Goal: Task Accomplishment & Management: Manage account settings

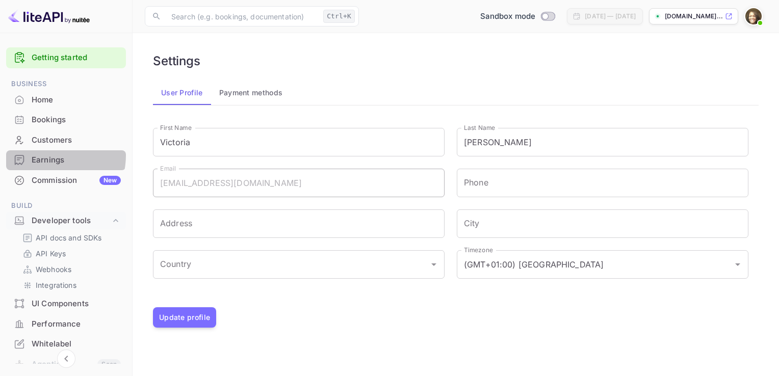
click at [43, 155] on div "Earnings" at bounding box center [76, 160] width 89 height 12
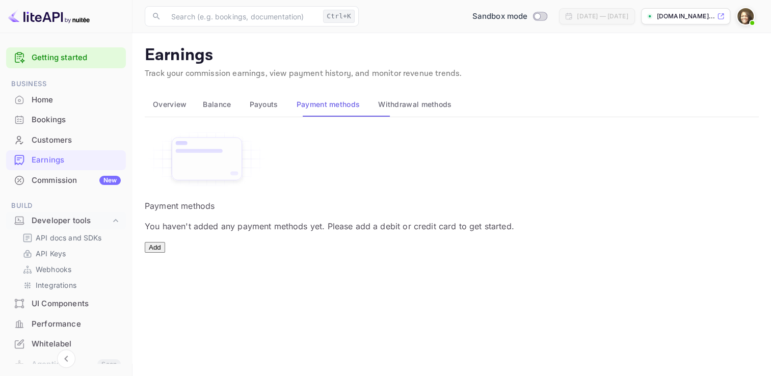
click at [165, 253] on button "Add" at bounding box center [155, 247] width 20 height 11
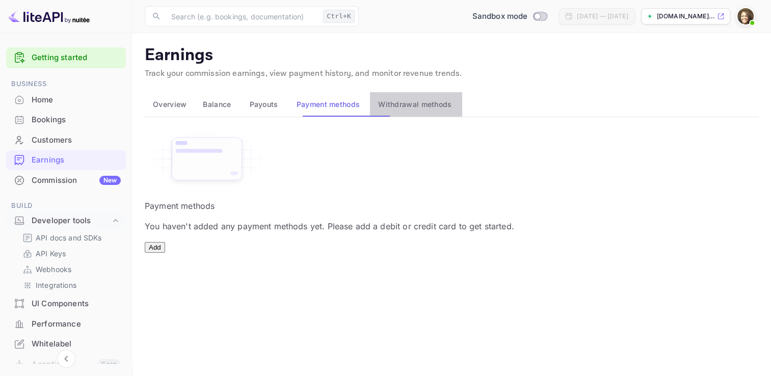
click at [452, 109] on span "Withdrawal methods" at bounding box center [414, 104] width 73 height 9
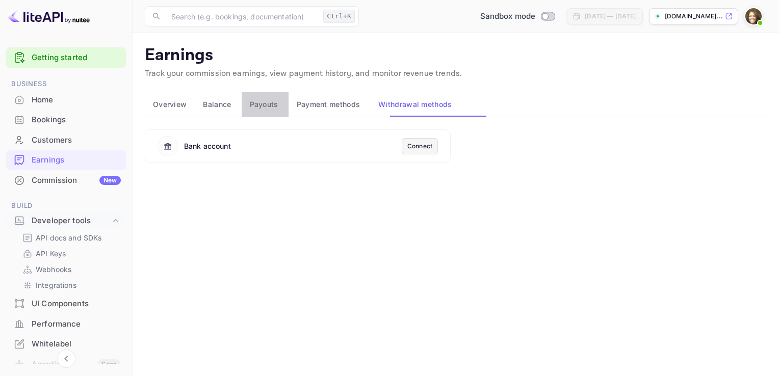
click at [278, 103] on span "Payouts" at bounding box center [264, 104] width 29 height 9
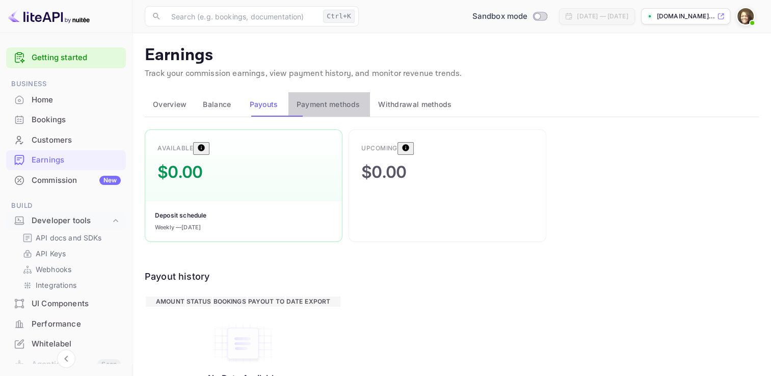
click at [352, 100] on span "Payment methods" at bounding box center [329, 104] width 64 height 9
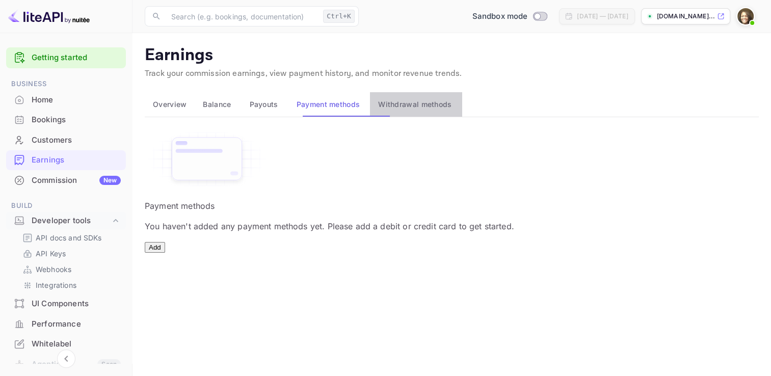
click at [420, 102] on span "Withdrawal methods" at bounding box center [414, 104] width 73 height 9
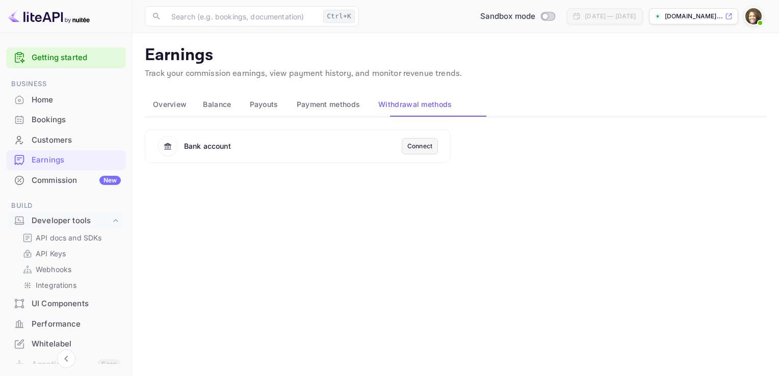
click at [410, 148] on div "Connect" at bounding box center [419, 146] width 25 height 9
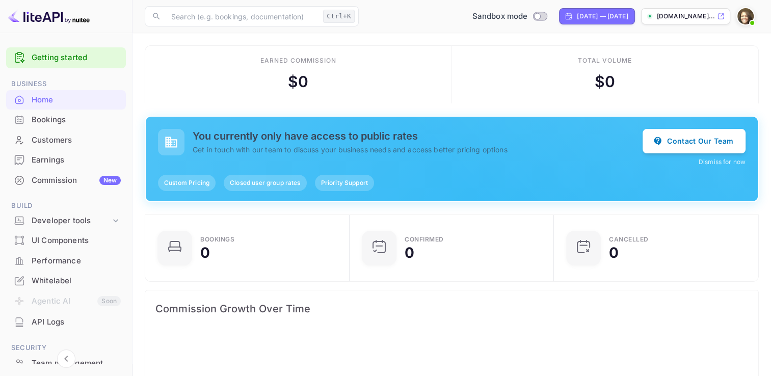
scroll to position [158, 190]
click at [743, 19] on img at bounding box center [746, 16] width 16 height 16
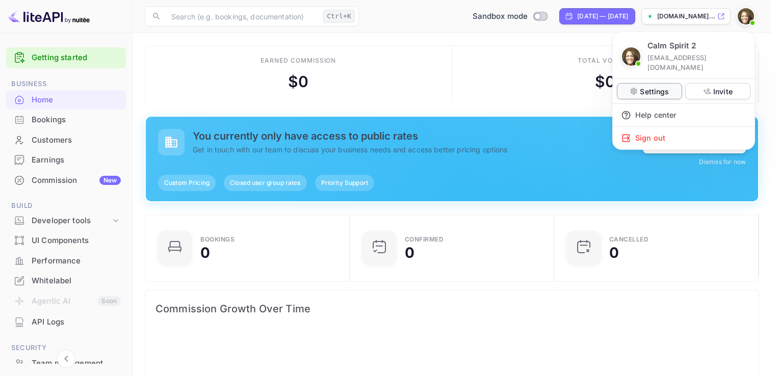
click at [632, 88] on icon at bounding box center [634, 91] width 7 height 7
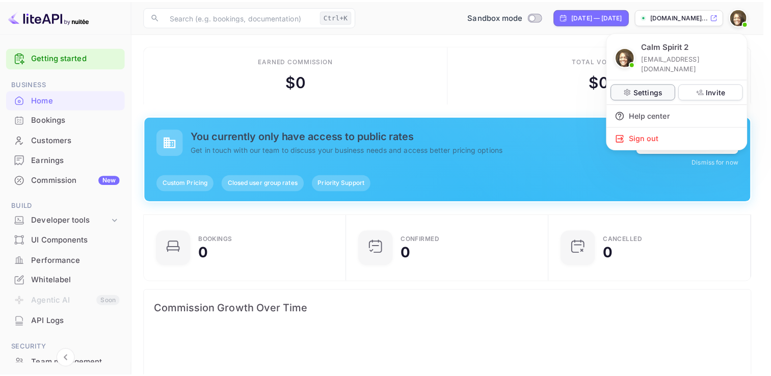
scroll to position [8, 8]
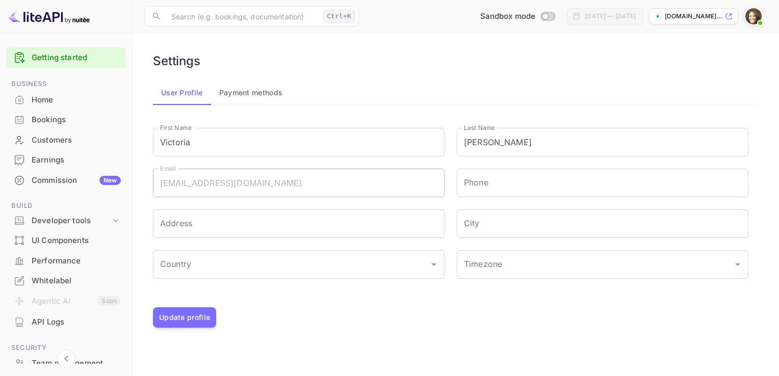
click at [271, 89] on button "Payment methods" at bounding box center [251, 93] width 80 height 24
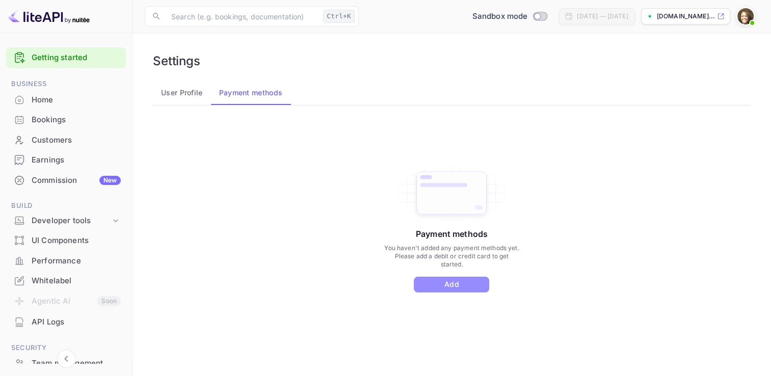
click at [448, 291] on button "Add" at bounding box center [451, 285] width 75 height 16
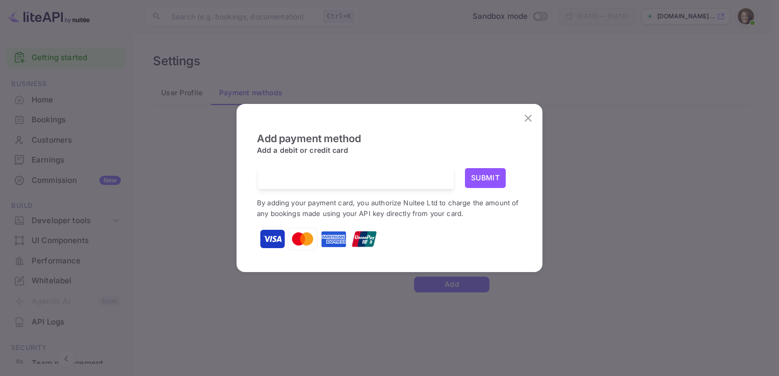
click at [365, 171] on div at bounding box center [360, 178] width 188 height 21
click at [486, 184] on button "Submit" at bounding box center [485, 178] width 41 height 20
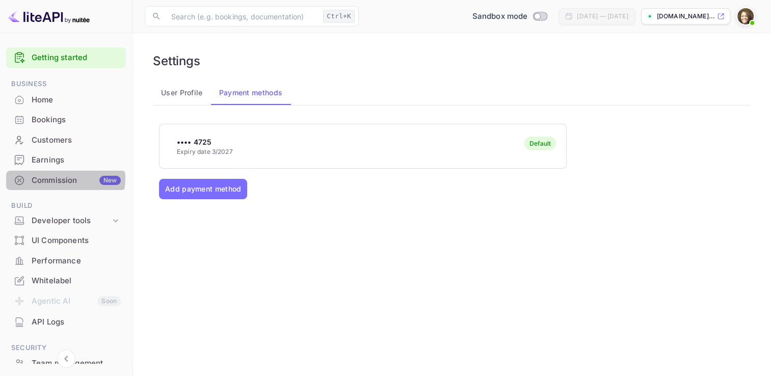
click at [63, 178] on div "Commission New" at bounding box center [76, 181] width 89 height 12
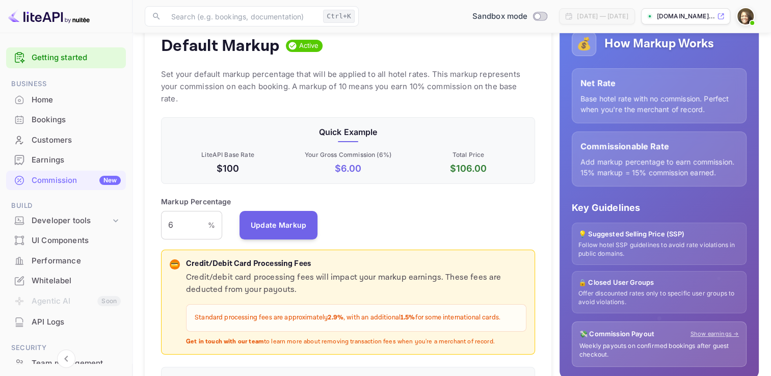
scroll to position [146, 0]
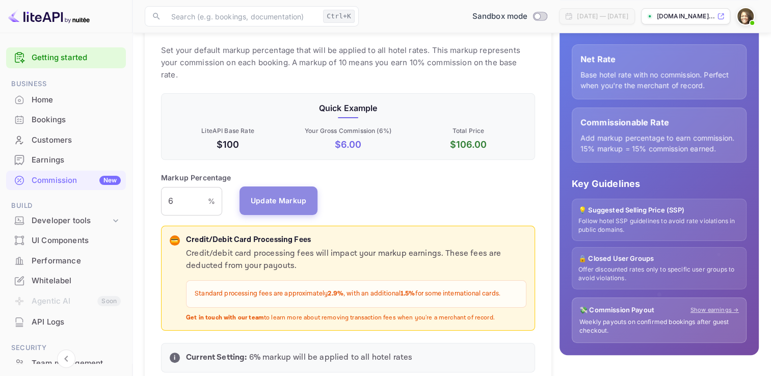
click at [288, 189] on button "Update Markup" at bounding box center [279, 201] width 79 height 29
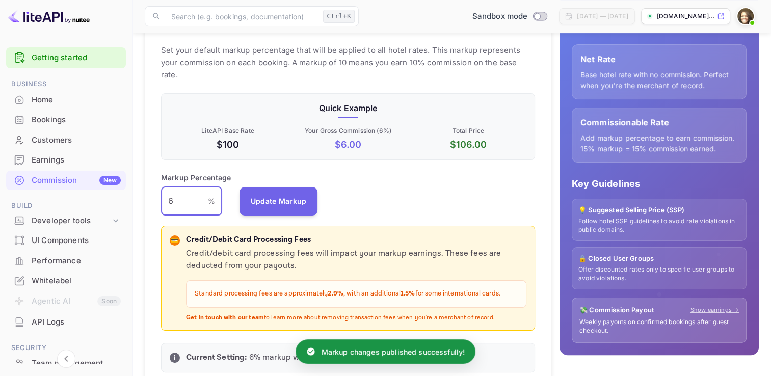
click at [190, 187] on input "6" at bounding box center [184, 201] width 47 height 29
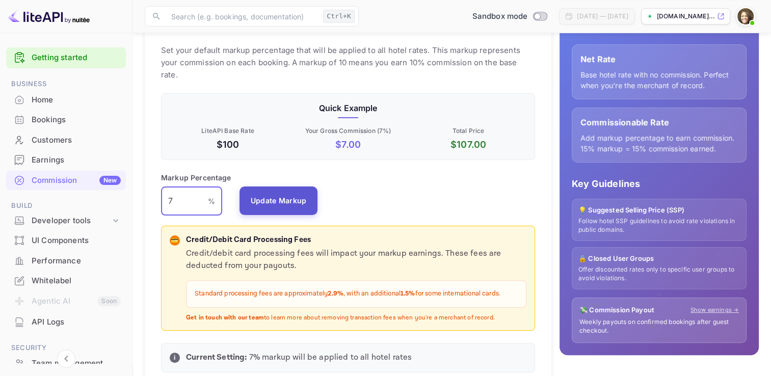
type input "7"
click at [255, 187] on button "Update Markup" at bounding box center [279, 201] width 79 height 29
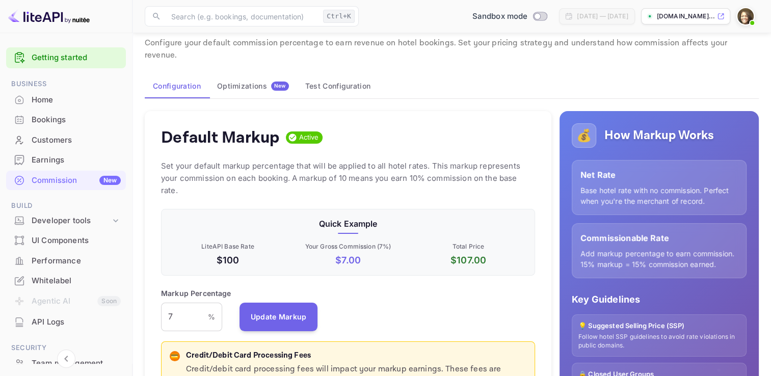
scroll to position [13, 0]
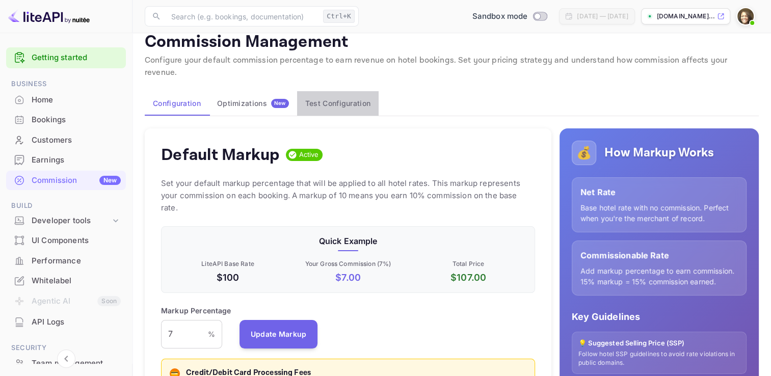
click at [331, 91] on button "Test Configuration" at bounding box center [338, 103] width 82 height 24
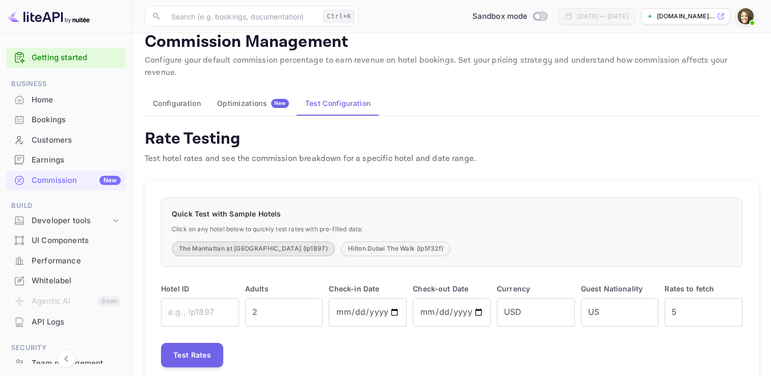
click at [255, 242] on button "The Manhattan at [GEOGRAPHIC_DATA] (lp1897)" at bounding box center [253, 249] width 163 height 15
type input "lp1897"
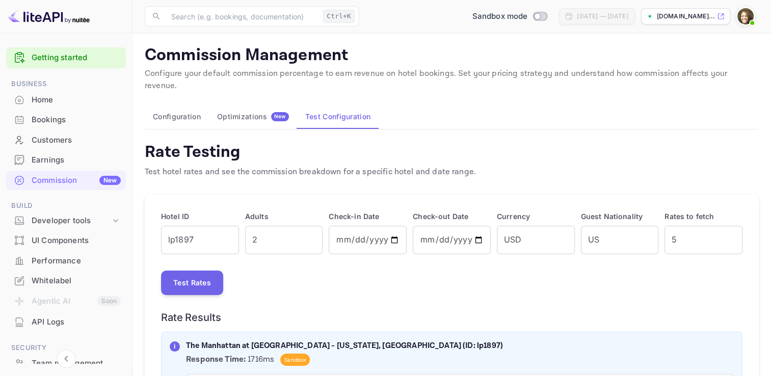
click at [275, 142] on h4 "Rate Testing" at bounding box center [310, 152] width 331 height 20
click at [58, 282] on div "Whitelabel" at bounding box center [76, 281] width 89 height 12
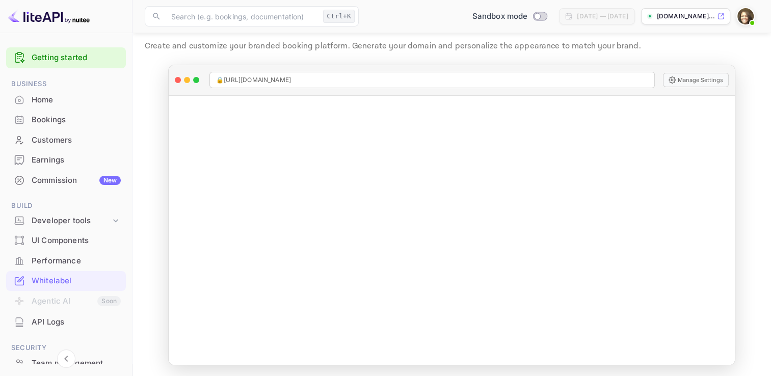
scroll to position [29, 0]
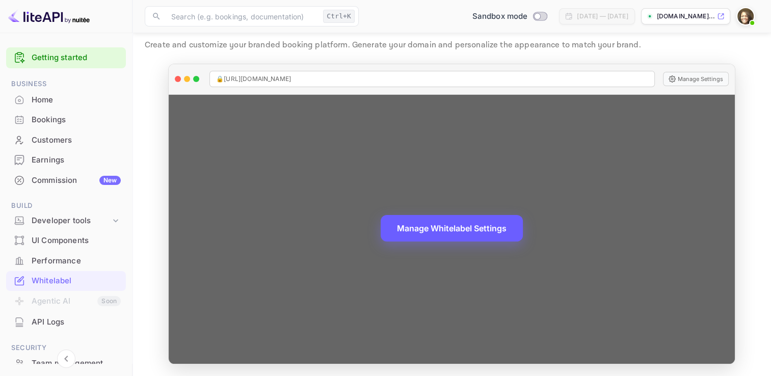
click at [475, 226] on button "Manage Whitelabel Settings" at bounding box center [452, 228] width 142 height 27
click at [521, 67] on div "🔒 [URL][DOMAIN_NAME] Manage Settings" at bounding box center [452, 79] width 566 height 31
click at [698, 81] on button "Manage Settings" at bounding box center [696, 79] width 66 height 14
click at [549, 99] on div "Manage Whitelabel Settings" at bounding box center [452, 229] width 566 height 269
click at [277, 77] on span "🔒 [URL][DOMAIN_NAME]" at bounding box center [253, 78] width 75 height 9
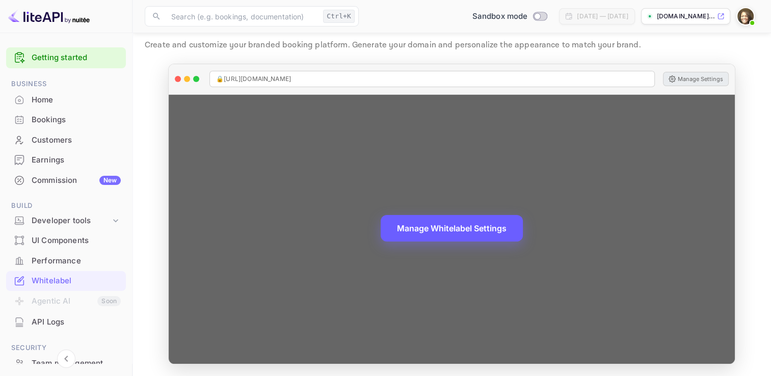
click at [254, 107] on div "Manage Whitelabel Settings" at bounding box center [452, 229] width 566 height 269
click at [426, 226] on button "Manage Whitelabel Settings" at bounding box center [452, 228] width 142 height 27
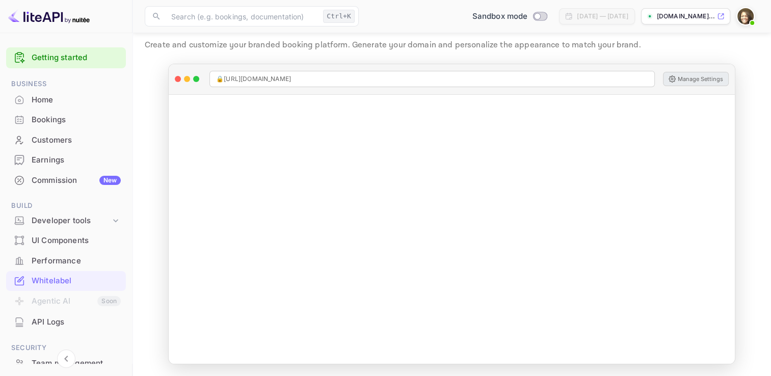
click at [746, 15] on img at bounding box center [746, 16] width 16 height 16
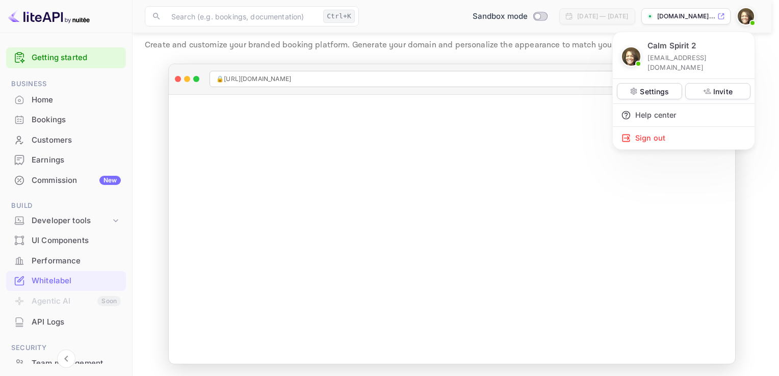
click at [717, 14] on div at bounding box center [389, 188] width 779 height 376
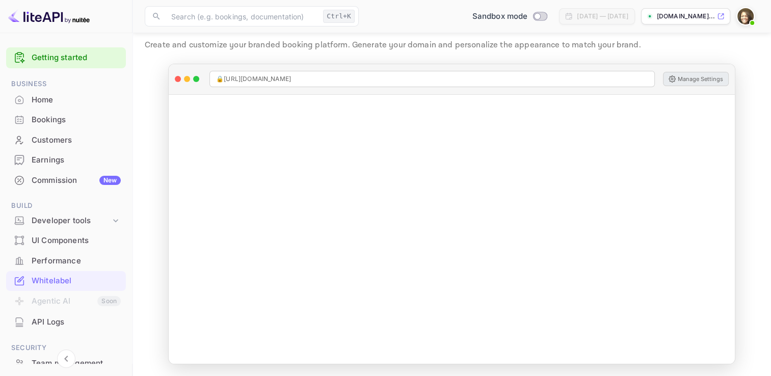
click at [717, 15] on icon at bounding box center [721, 16] width 8 height 7
click at [749, 24] on span at bounding box center [752, 23] width 10 height 10
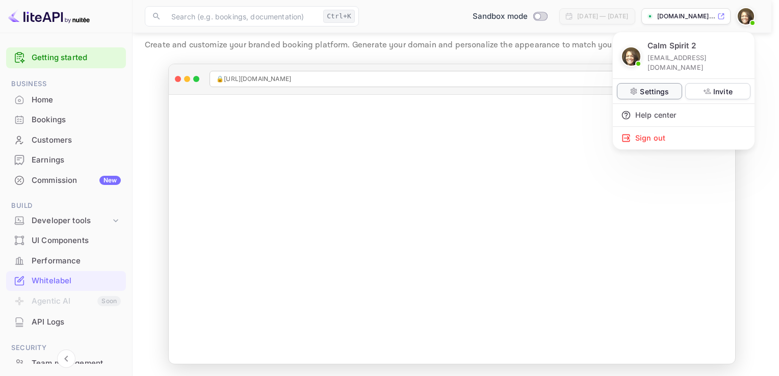
click at [663, 86] on p "Settings" at bounding box center [654, 91] width 29 height 11
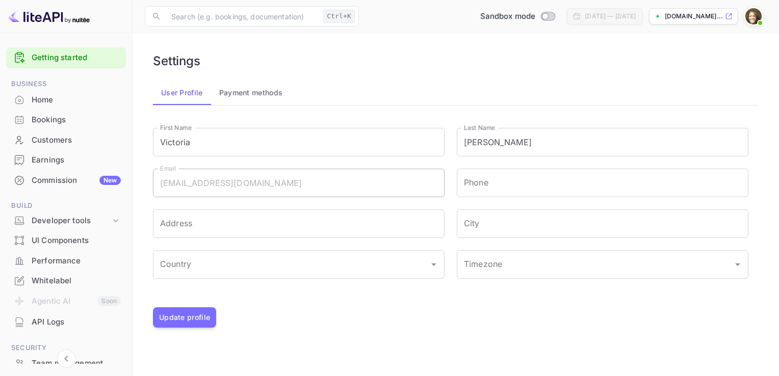
click at [667, 126] on div "Last Name [PERSON_NAME] Last Name" at bounding box center [597, 136] width 304 height 41
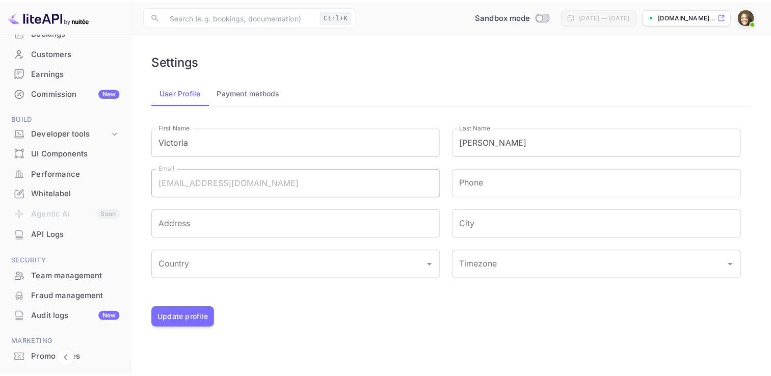
scroll to position [77, 0]
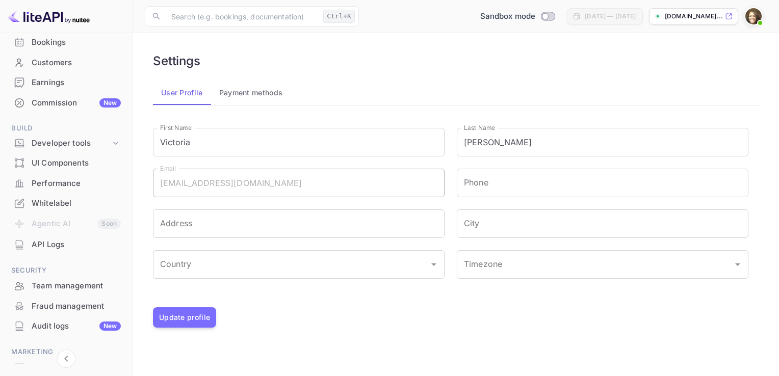
click at [152, 91] on div "Settings User Profile Payment methods First Name [PERSON_NAME] First Name Last …" at bounding box center [456, 190] width 622 height 291
click at [177, 318] on button "Update profile" at bounding box center [184, 317] width 63 height 20
drag, startPoint x: 124, startPoint y: 134, endPoint x: 124, endPoint y: 103, distance: 31.1
click at [124, 103] on div "Getting started Business Home Bookings Customers Earnings Commission New Build …" at bounding box center [66, 193] width 132 height 455
click at [45, 91] on div "Earnings" at bounding box center [66, 83] width 120 height 20
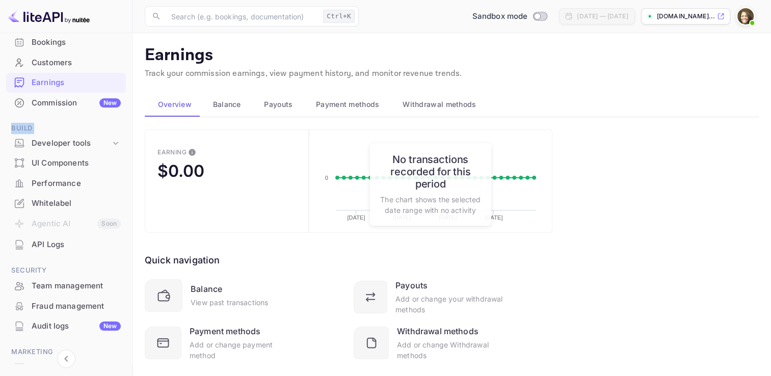
click at [43, 105] on div "Commission New" at bounding box center [76, 103] width 89 height 12
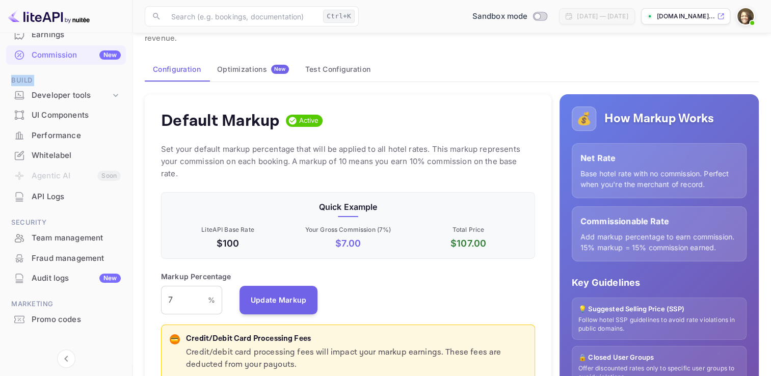
scroll to position [135, 0]
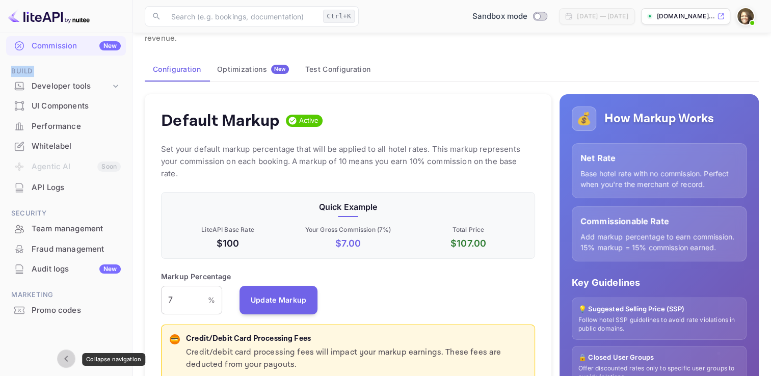
click at [61, 363] on icon "Collapse navigation" at bounding box center [66, 359] width 12 height 12
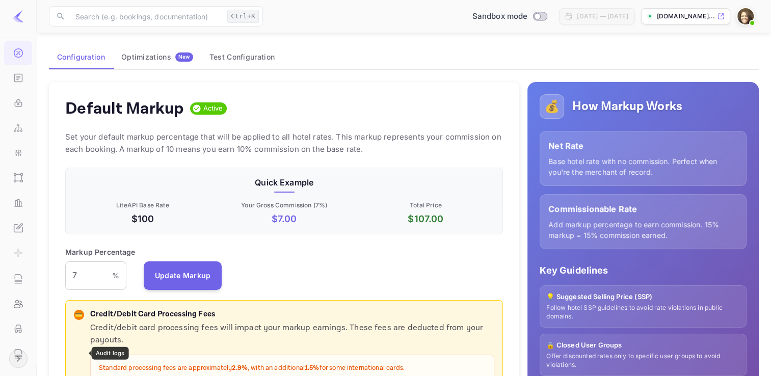
scroll to position [173, 430]
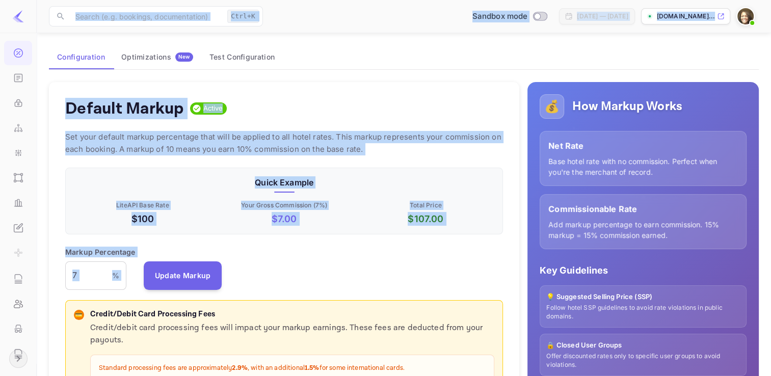
drag, startPoint x: 36, startPoint y: 307, endPoint x: 37, endPoint y: 337, distance: 30.1
click at [38, 29] on div "​ Ctrl+K ​ Sandbox mode [DATE] — [DATE] [DOMAIN_NAME]..." at bounding box center [404, 16] width 735 height 33
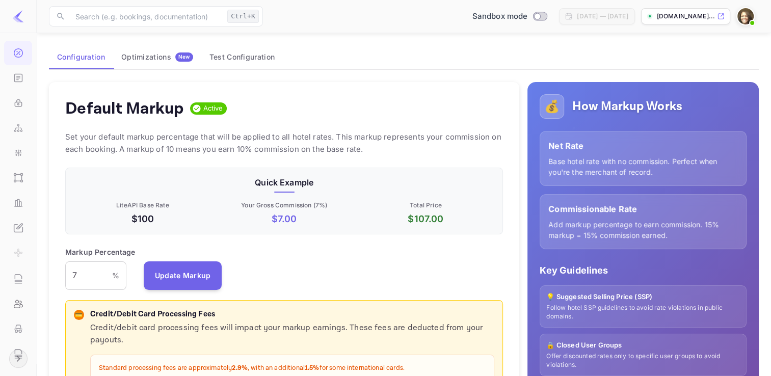
scroll to position [204, 0]
click at [20, 356] on icon "Expand navigation" at bounding box center [18, 359] width 12 height 12
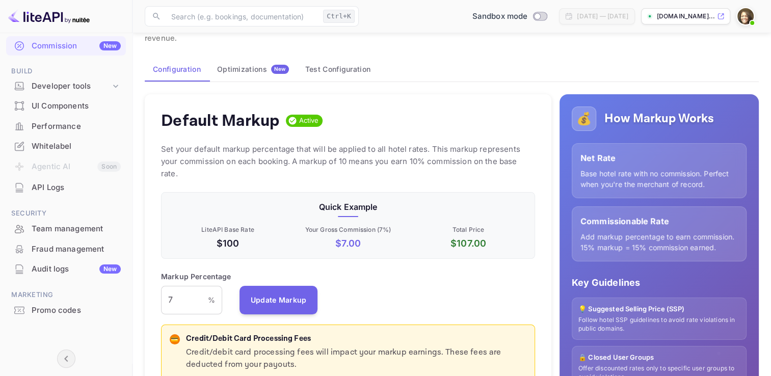
scroll to position [8, 8]
drag, startPoint x: 128, startPoint y: 155, endPoint x: 129, endPoint y: 172, distance: 16.8
click at [129, 172] on div "Getting started Business Home Bookings Customers Earnings Commission New Build …" at bounding box center [66, 136] width 132 height 455
drag, startPoint x: 129, startPoint y: 172, endPoint x: 125, endPoint y: 144, distance: 28.8
click at [125, 144] on div "Getting started Business Home Bookings Customers Earnings Commission New Build …" at bounding box center [66, 136] width 132 height 455
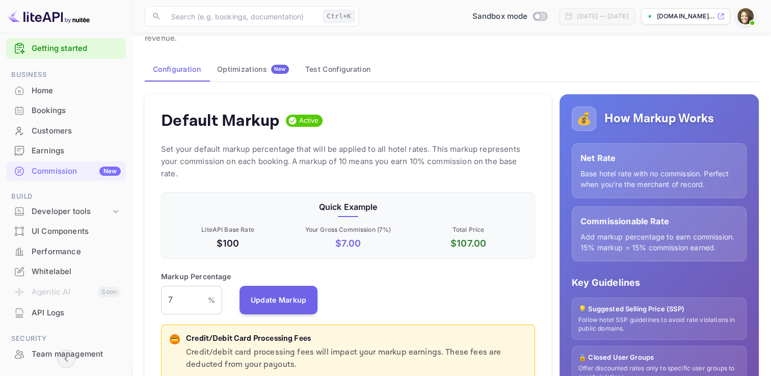
scroll to position [0, 0]
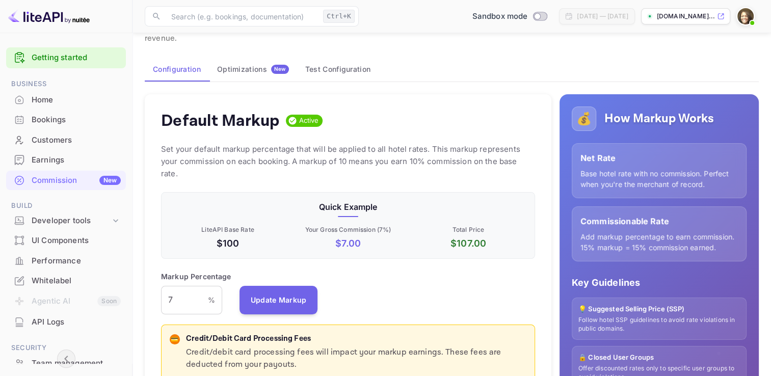
click at [51, 59] on link "Getting started" at bounding box center [76, 58] width 89 height 12
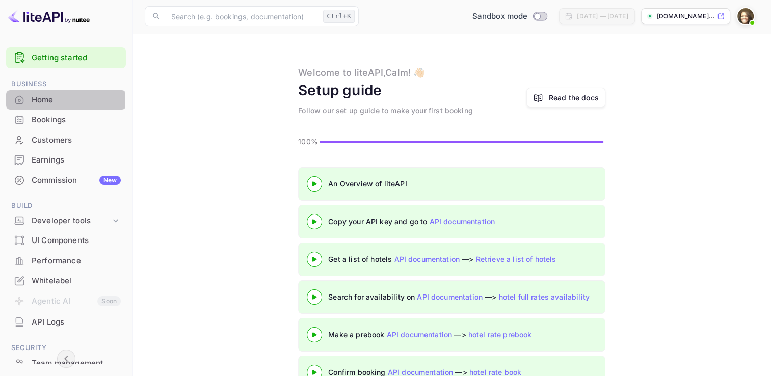
click at [35, 102] on div "Home" at bounding box center [76, 100] width 89 height 12
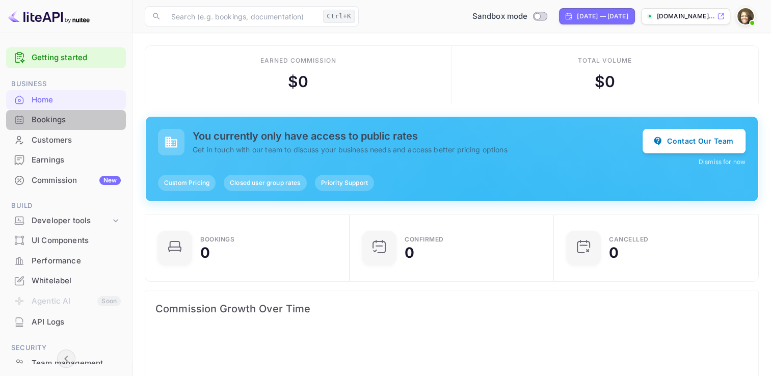
click at [71, 119] on div "Bookings" at bounding box center [76, 120] width 89 height 12
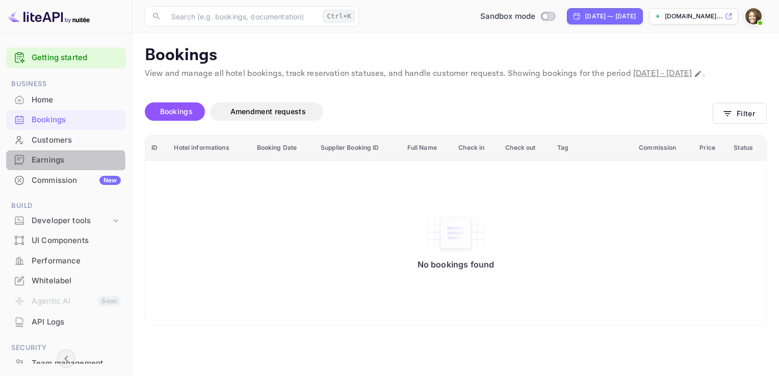
click at [51, 161] on div "Earnings" at bounding box center [76, 160] width 89 height 12
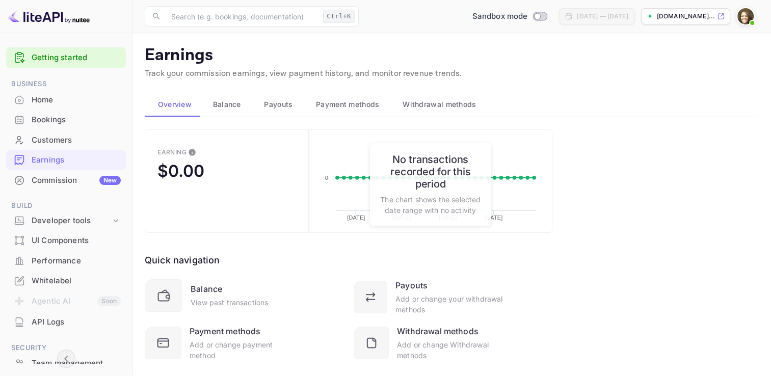
click at [53, 182] on div "Commission New" at bounding box center [76, 181] width 89 height 12
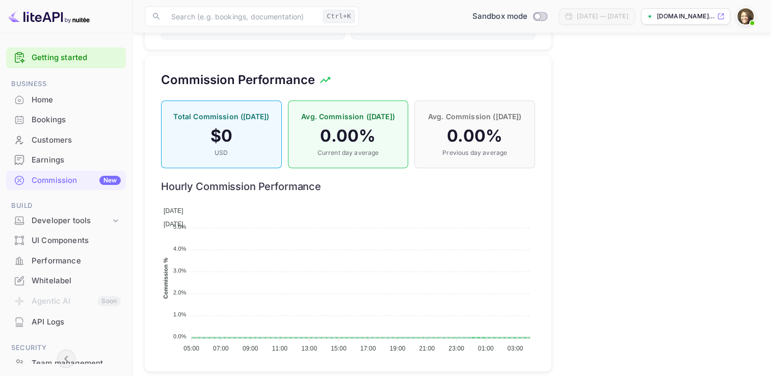
scroll to position [691, 0]
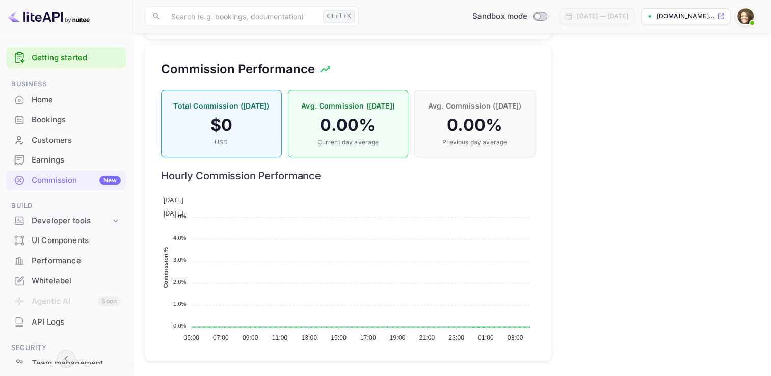
click at [98, 221] on div "Developer tools" at bounding box center [71, 221] width 79 height 12
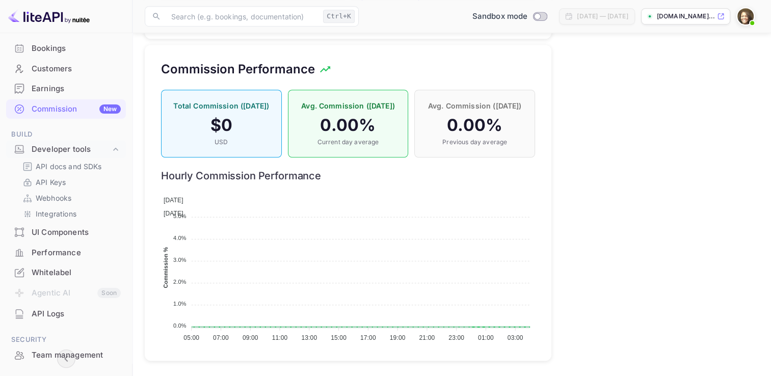
scroll to position [73, 0]
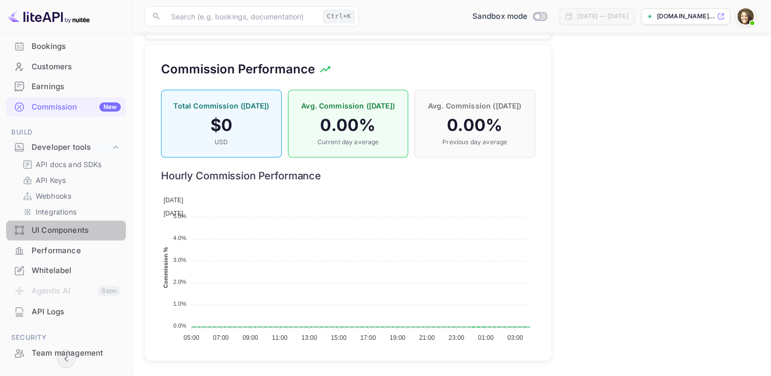
click at [79, 233] on div "UI Components" at bounding box center [76, 231] width 89 height 12
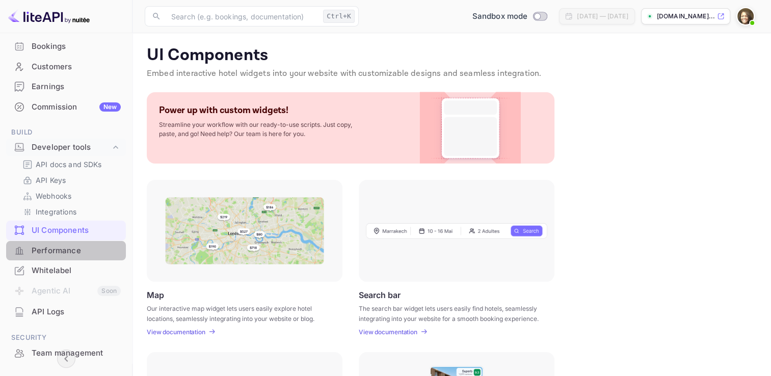
click at [72, 252] on div "Performance" at bounding box center [76, 251] width 89 height 12
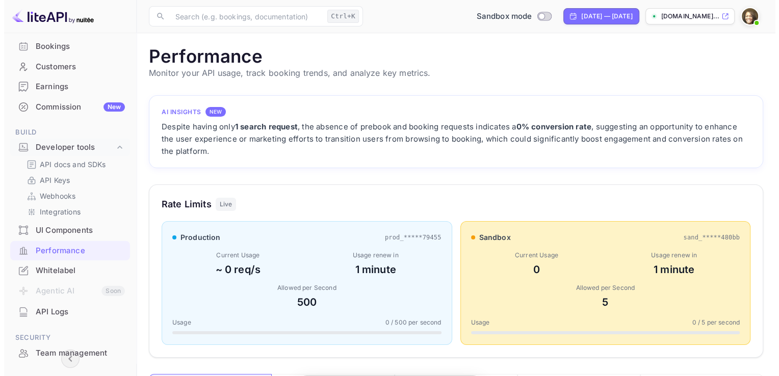
scroll to position [255, 606]
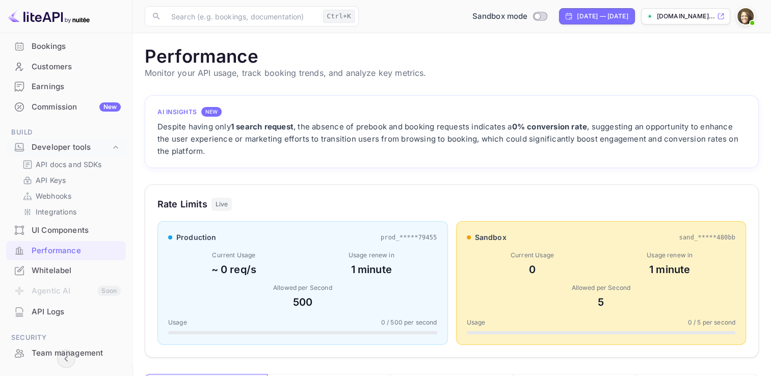
click at [29, 64] on div "Customers" at bounding box center [66, 67] width 120 height 20
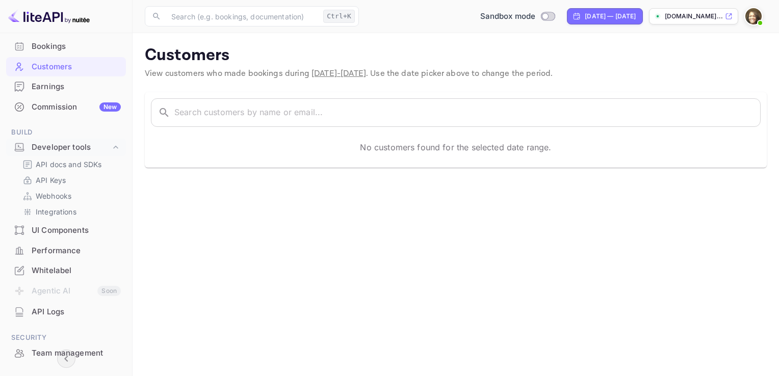
click at [754, 17] on img at bounding box center [753, 16] width 16 height 16
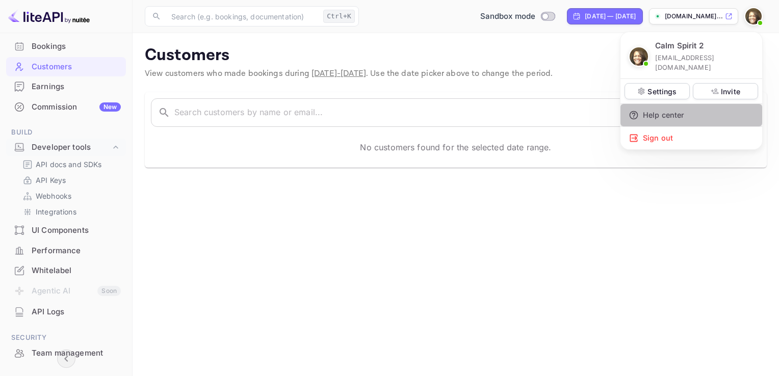
click at [673, 105] on div "Help center" at bounding box center [691, 115] width 142 height 22
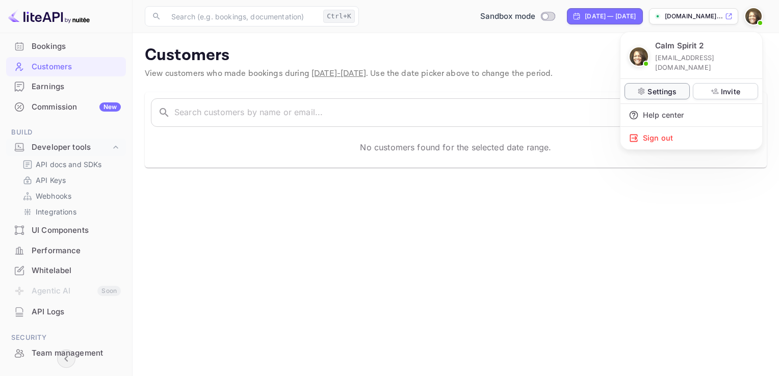
click at [642, 88] on icon at bounding box center [641, 91] width 7 height 7
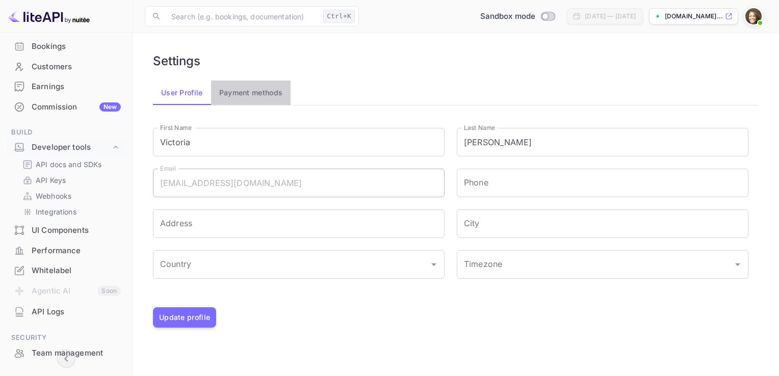
click at [235, 90] on button "Payment methods" at bounding box center [251, 93] width 80 height 24
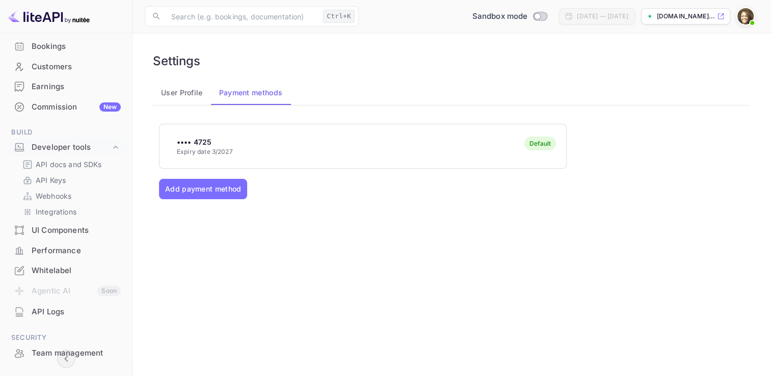
click at [72, 65] on div "Customers" at bounding box center [76, 67] width 89 height 12
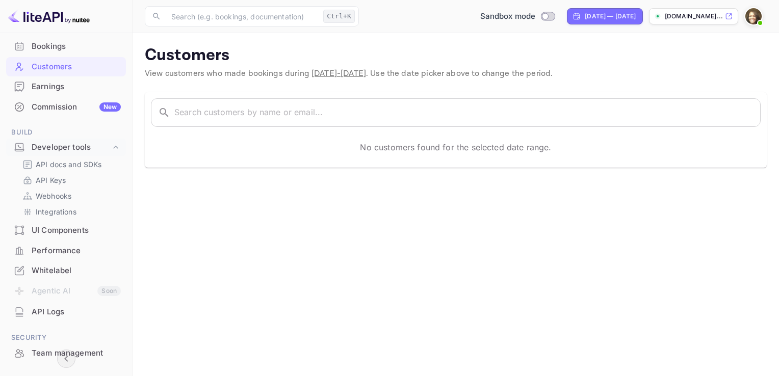
drag, startPoint x: 128, startPoint y: 91, endPoint x: 132, endPoint y: 84, distance: 7.8
click at [132, 84] on div "Getting started Business Home Bookings Customers Earnings Commission New Build …" at bounding box center [66, 201] width 133 height 337
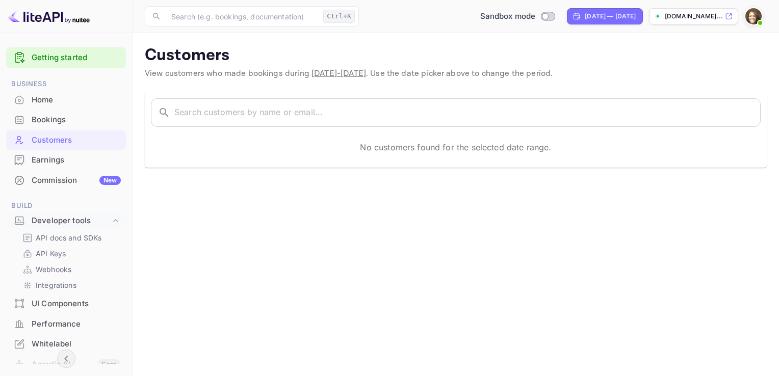
click at [35, 101] on div "Home" at bounding box center [76, 100] width 89 height 12
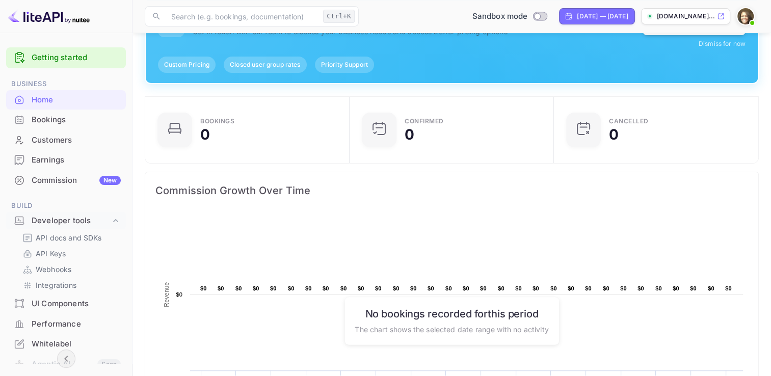
scroll to position [59, 0]
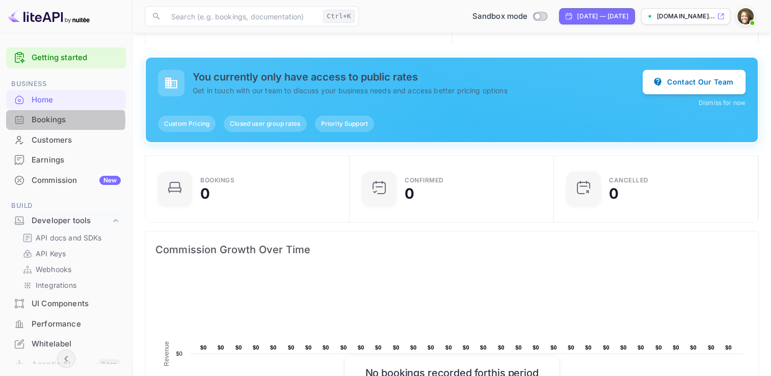
click at [55, 121] on div "Bookings" at bounding box center [76, 120] width 89 height 12
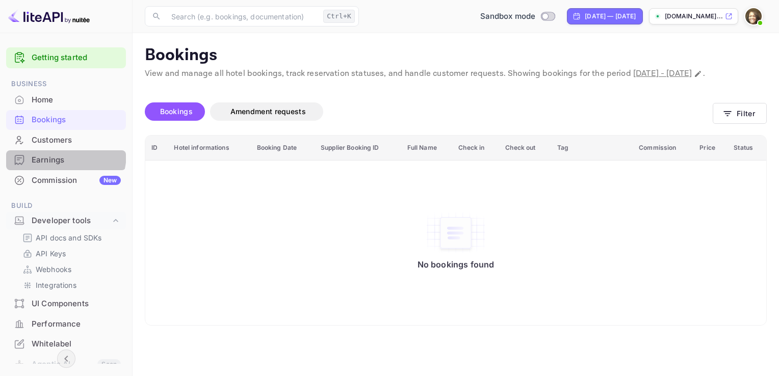
click at [56, 154] on div "Earnings" at bounding box center [76, 160] width 89 height 12
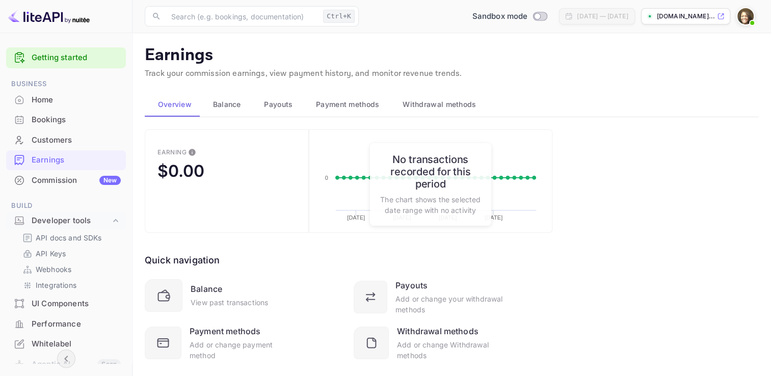
click at [647, 14] on 2 at bounding box center [650, 17] width 6 height 6
click at [746, 18] on img at bounding box center [746, 16] width 16 height 16
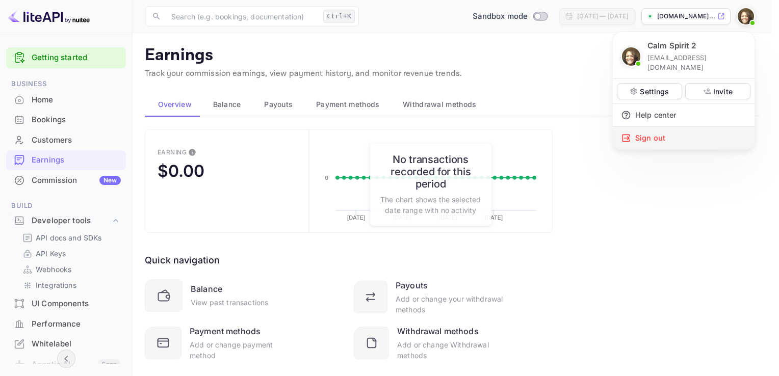
click at [653, 127] on div "Sign out" at bounding box center [684, 138] width 142 height 22
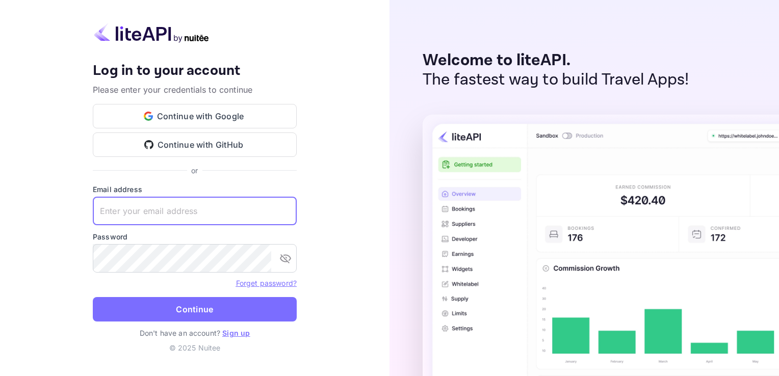
click at [151, 210] on input "text" at bounding box center [195, 211] width 204 height 29
type input "k"
click at [159, 120] on button "Continue with Google" at bounding box center [195, 116] width 204 height 24
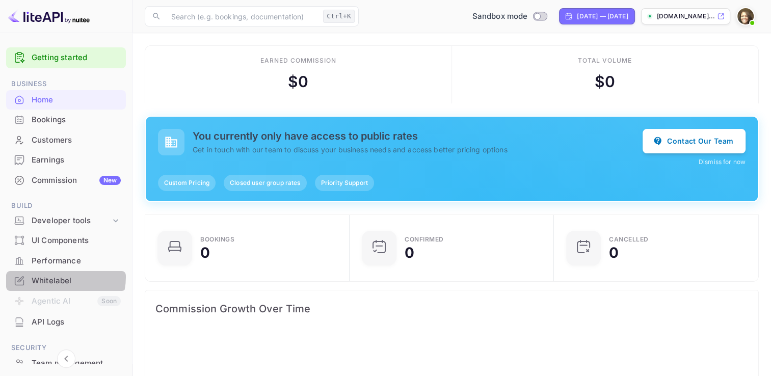
click at [60, 277] on div "Whitelabel" at bounding box center [76, 281] width 89 height 12
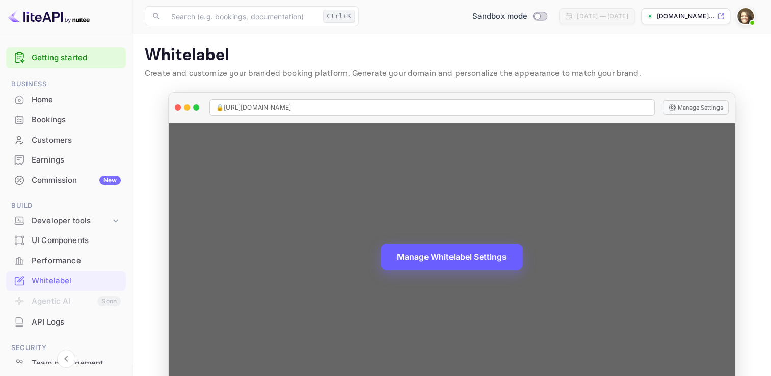
click at [444, 255] on button "Manage Whitelabel Settings" at bounding box center [452, 257] width 142 height 27
click at [445, 254] on button "Manage Whitelabel Settings" at bounding box center [452, 257] width 142 height 27
